Goal: Task Accomplishment & Management: Complete application form

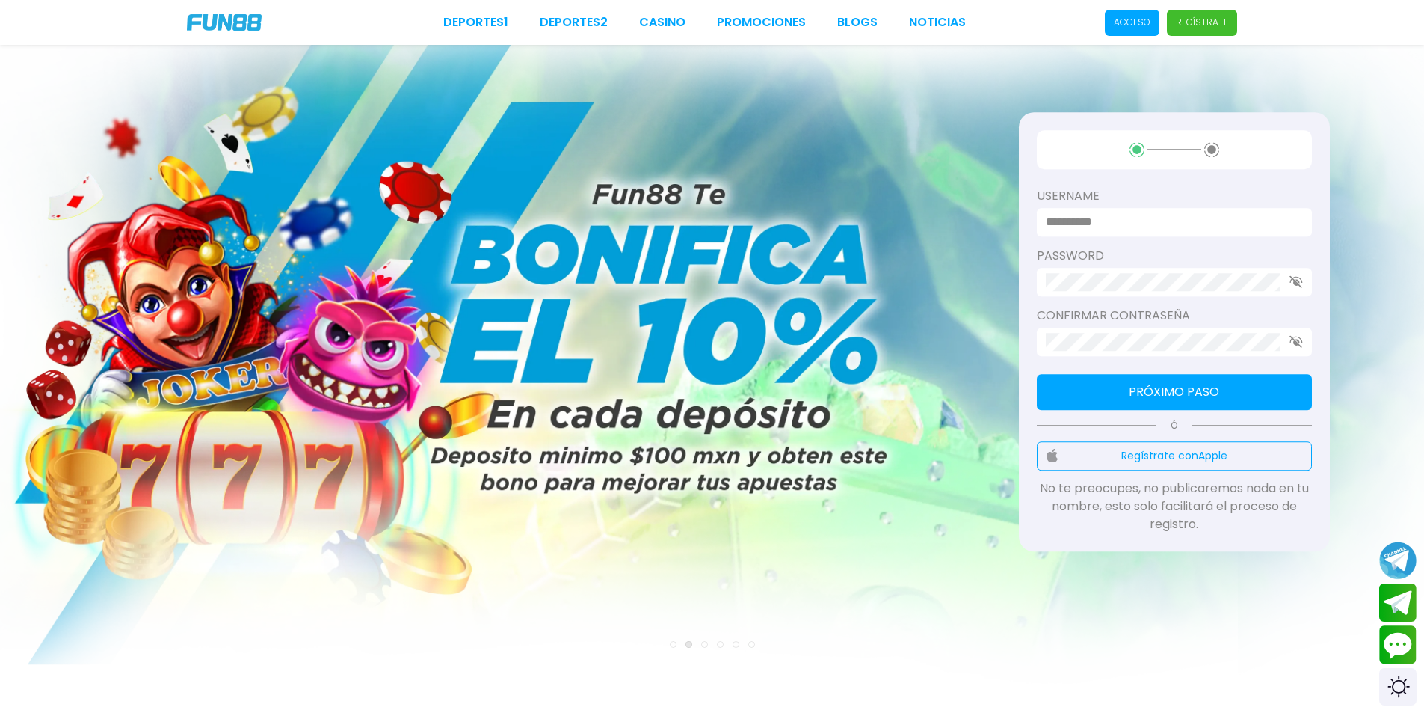
scroll to position [75, 0]
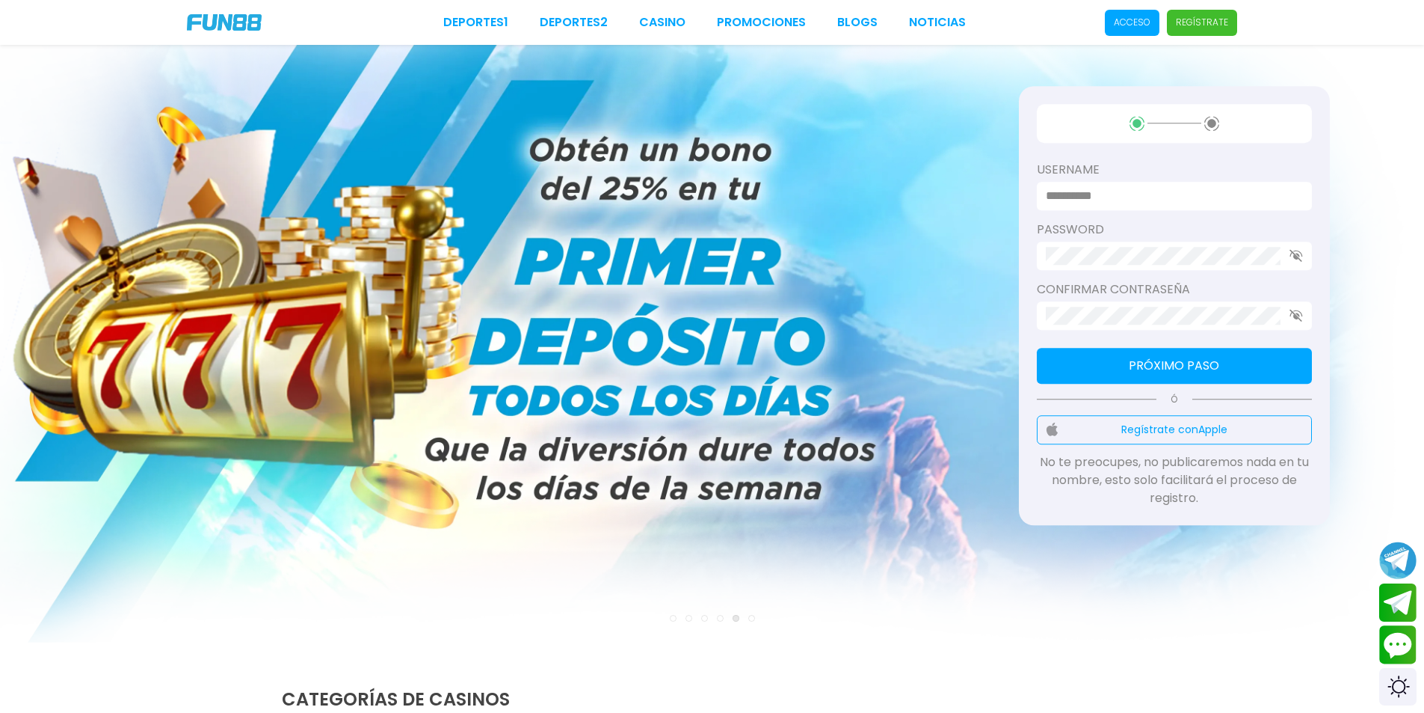
click at [1112, 195] on input at bounding box center [1170, 196] width 248 height 18
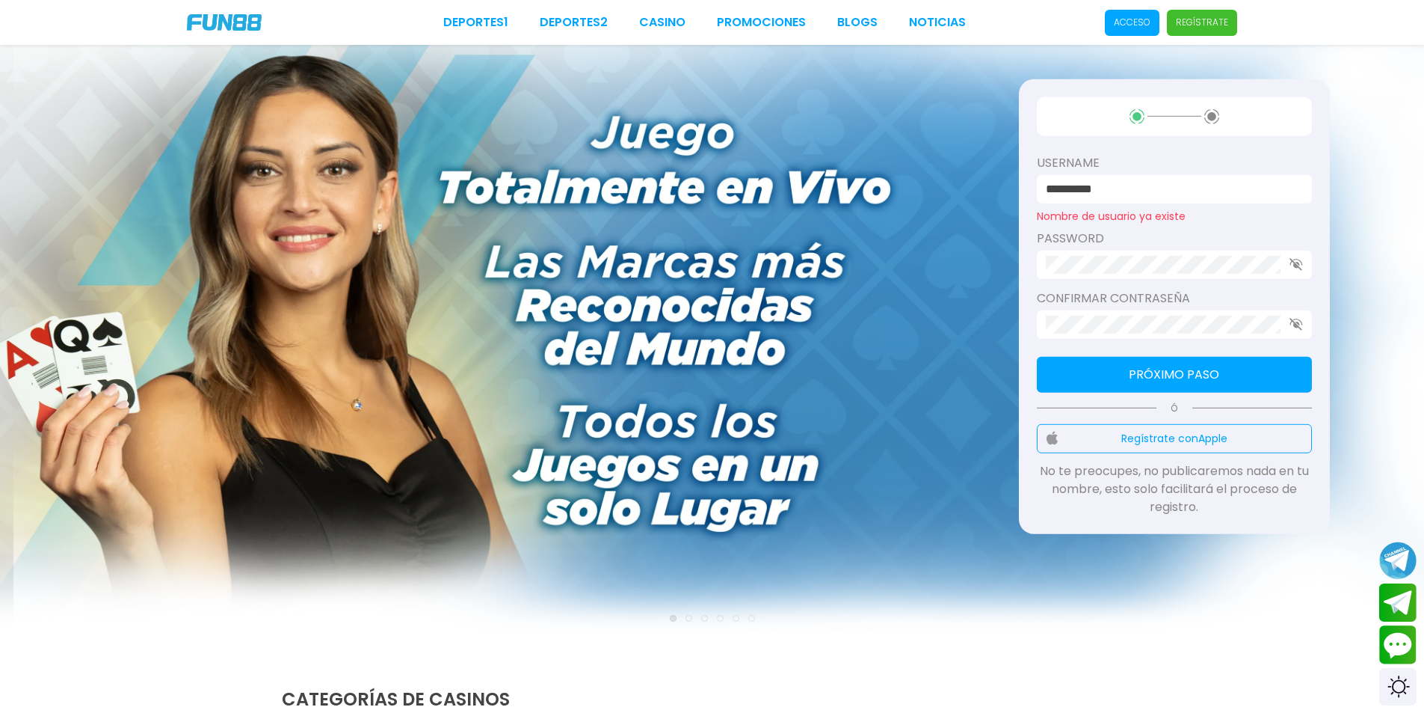
click at [1115, 192] on input "**********" at bounding box center [1170, 188] width 248 height 18
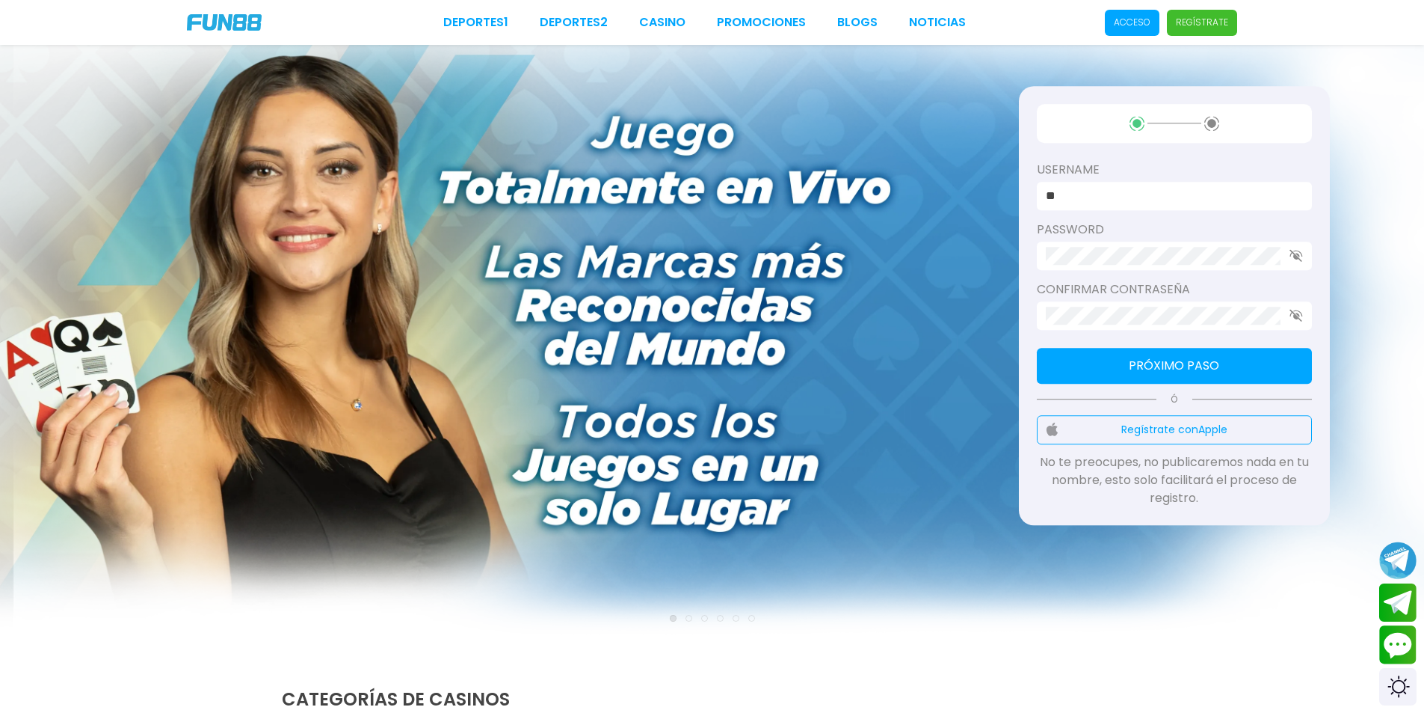
type input "*"
